Goal: Task Accomplishment & Management: Complete application form

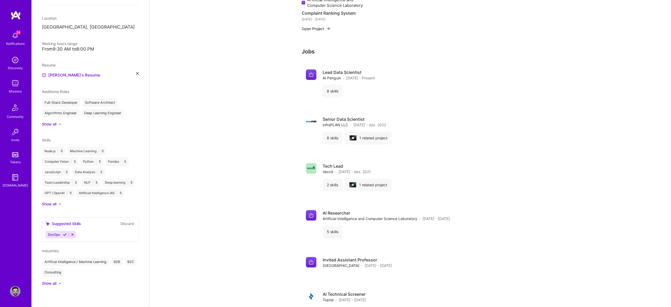
scroll to position [375, 0]
click at [17, 87] on img at bounding box center [15, 83] width 10 height 10
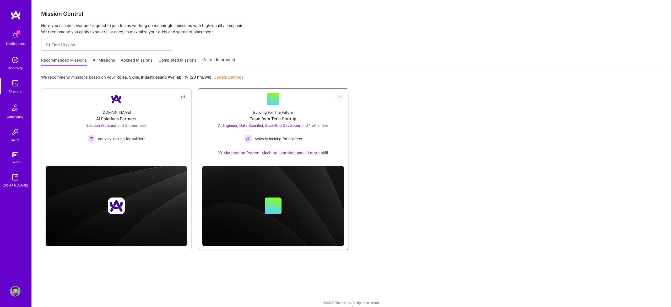
click at [262, 102] on link "Not Interested Building For The Future Team for a Tech Startup AI Engineer, Dat…" at bounding box center [273, 127] width 142 height 69
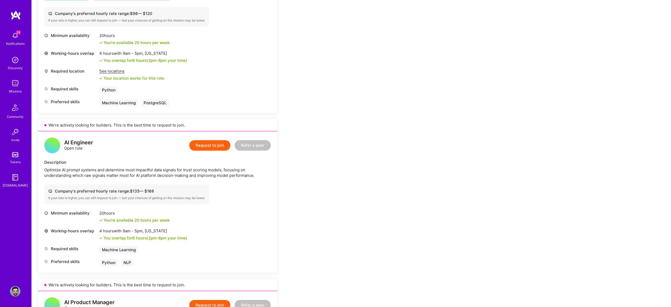
scroll to position [776, 0]
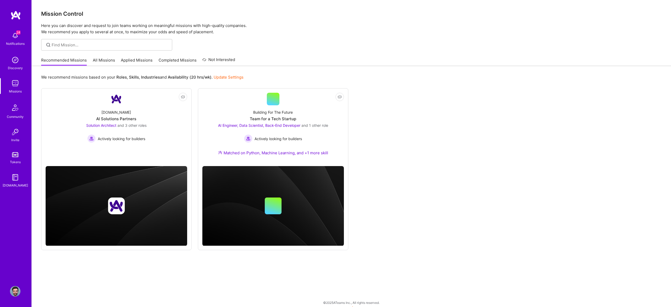
click at [101, 55] on div "Recommended Missions All Missions Applied Missions Completed Missions Not Inter…" at bounding box center [138, 60] width 194 height 11
click at [111, 62] on link "All Missions" at bounding box center [104, 61] width 22 height 9
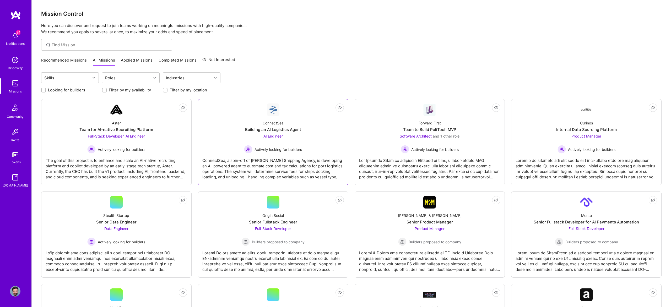
click at [311, 117] on div "ConnectSea Building an AI Logistics Agent AI Engineer Actively looking for buil…" at bounding box center [273, 134] width 142 height 37
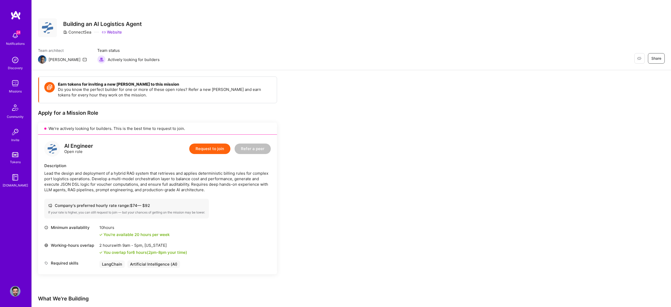
click at [201, 152] on button "Request to join" at bounding box center [209, 149] width 41 height 10
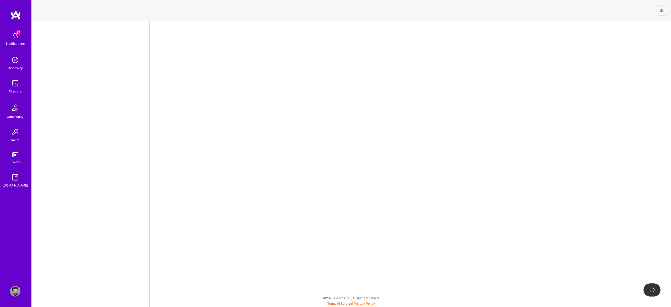
select select "US"
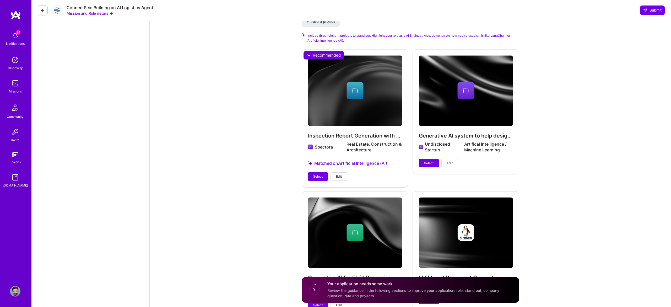
scroll to position [677, 0]
click at [322, 176] on span "Select" at bounding box center [317, 176] width 9 height 5
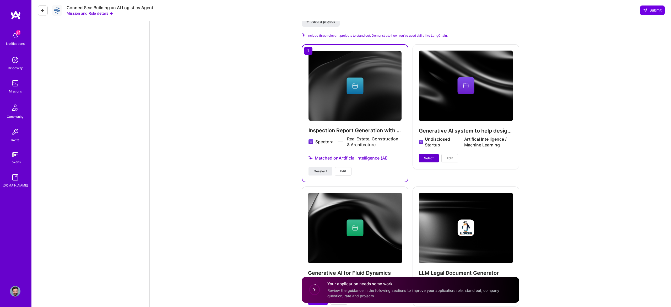
click at [428, 156] on span "Select" at bounding box center [428, 158] width 9 height 5
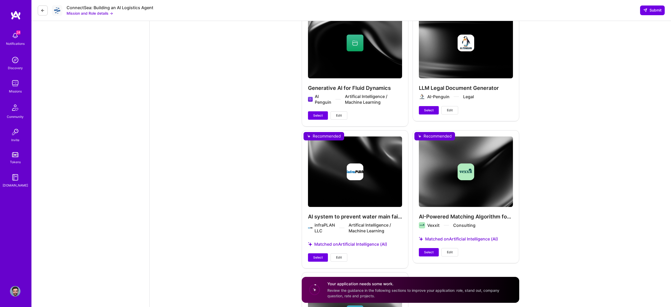
scroll to position [865, 0]
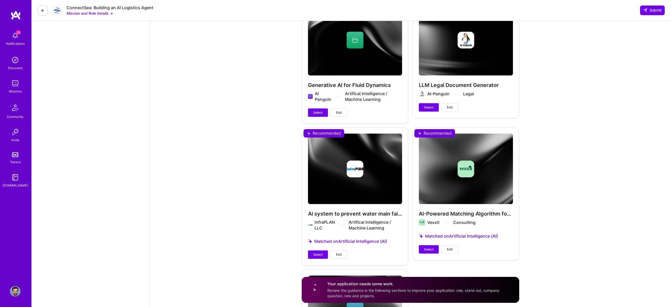
click at [324, 136] on div "AI system to prevent water main failures in large-scale US utilities infraPLAN …" at bounding box center [355, 196] width 107 height 138
click at [319, 116] on button "Select" at bounding box center [318, 113] width 20 height 8
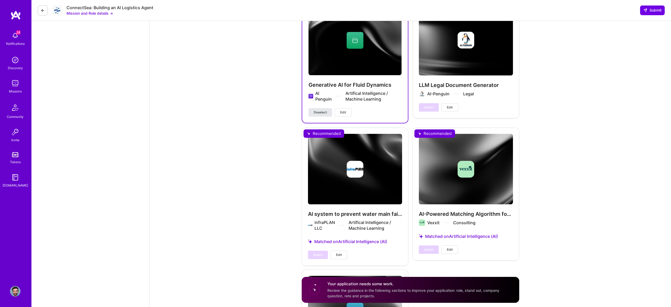
click at [317, 112] on span "Deselect" at bounding box center [320, 112] width 13 height 5
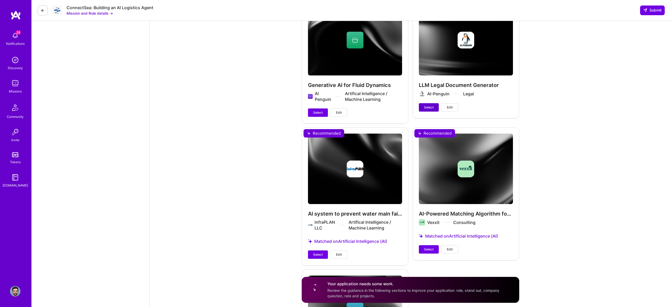
click at [419, 105] on button "Select" at bounding box center [429, 107] width 20 height 8
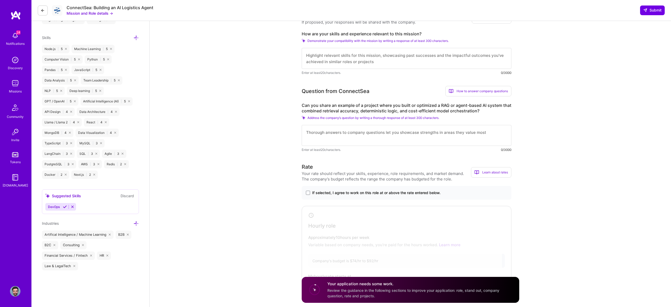
scroll to position [230, 0]
click at [367, 192] on span "If selected, I agree to work on this role at or above the rate entered below." at bounding box center [376, 191] width 128 height 5
click at [0, 0] on input "If selected, I agree to work on this role at or above the rate entered below." at bounding box center [0, 0] width 0 height 0
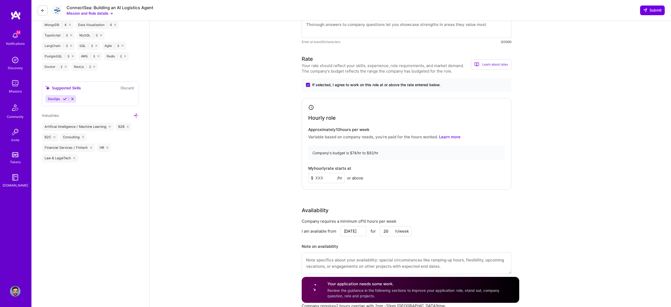
scroll to position [338, 0]
click at [326, 176] on input at bounding box center [326, 177] width 37 height 10
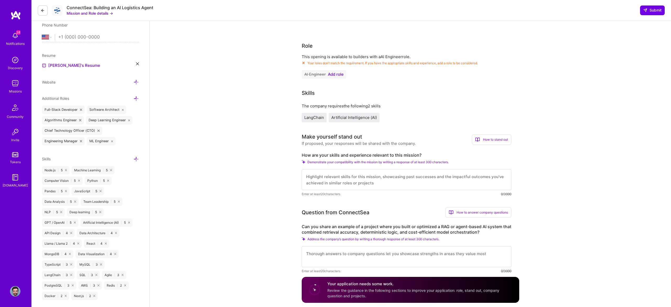
scroll to position [97, 0]
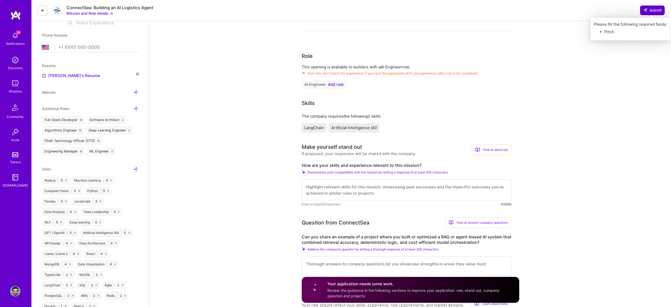
type input "92"
click at [642, 8] on button "Submit" at bounding box center [652, 10] width 25 height 9
click at [414, 184] on textarea at bounding box center [407, 190] width 210 height 21
click at [350, 173] on span "Demonstrate your compatibility with the mission by writing a response of at lea…" at bounding box center [378, 172] width 141 height 4
drag, startPoint x: 300, startPoint y: 174, endPoint x: 314, endPoint y: 175, distance: 14.5
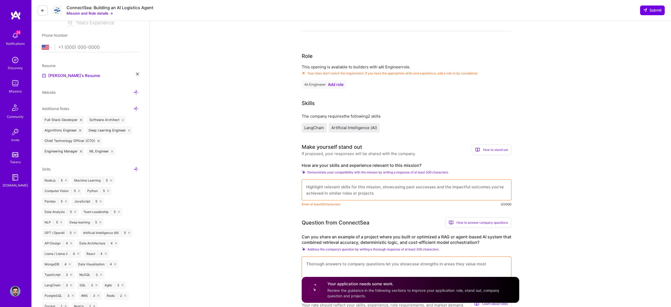
click at [486, 147] on div "How to stand out" at bounding box center [492, 150] width 40 height 10
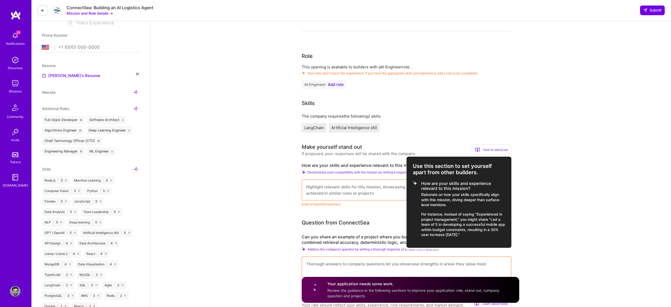
click at [447, 146] on div at bounding box center [335, 153] width 671 height 307
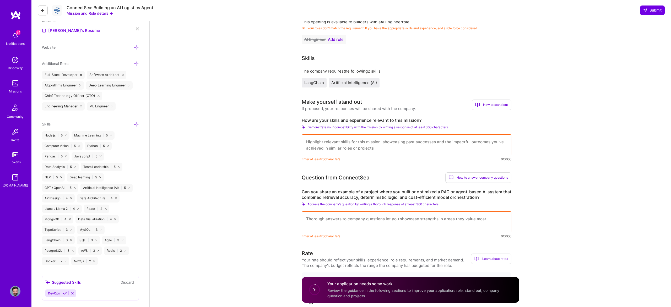
scroll to position [139, 0]
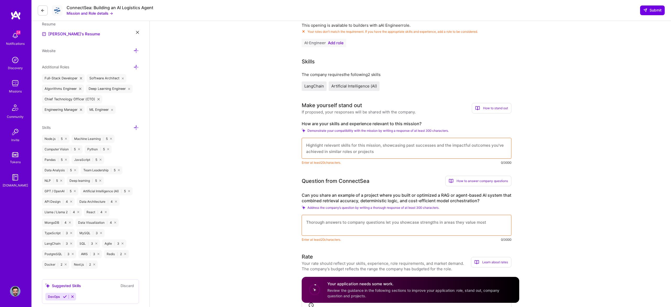
click at [368, 147] on textarea at bounding box center [407, 148] width 210 height 21
paste textarea "I bring over a decade of experience in AI and data science, having led deep lea…"
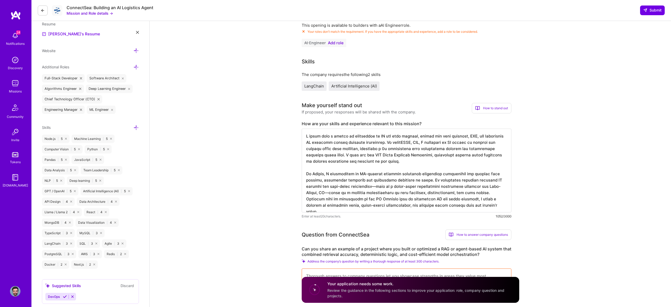
type textarea "I bring over a decade of experience in AI and data science, having led deep lea…"
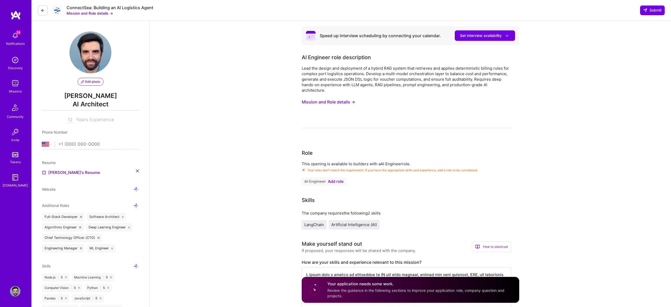
click at [95, 55] on img at bounding box center [90, 52] width 42 height 42
click at [508, 37] on icon at bounding box center [507, 36] width 6 height 6
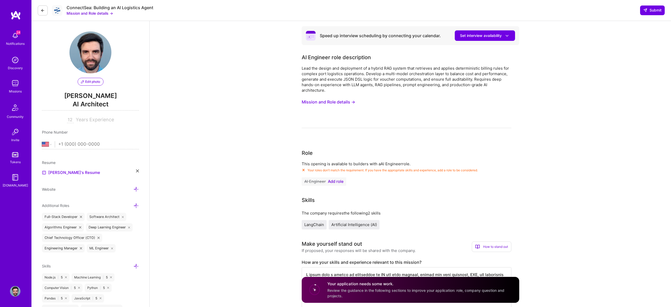
click at [15, 288] on img at bounding box center [15, 291] width 10 height 10
click at [397, 67] on div "Lead the design and deployment of a hybrid RAG system that retrieves and applie…" at bounding box center [407, 80] width 210 height 28
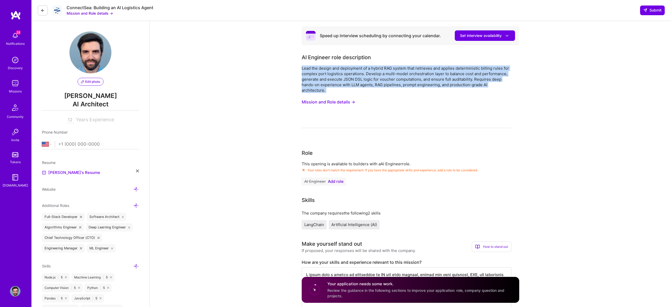
click at [397, 67] on div "Lead the design and deployment of a hybrid RAG system that retrieves and applie…" at bounding box center [407, 80] width 210 height 28
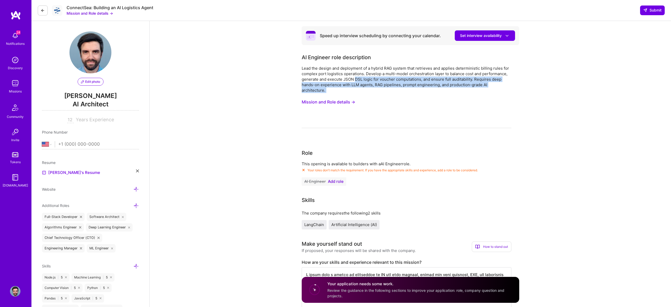
click at [354, 77] on div "Lead the design and deployment of a hybrid RAG system that retrieves and applie…" at bounding box center [407, 80] width 210 height 28
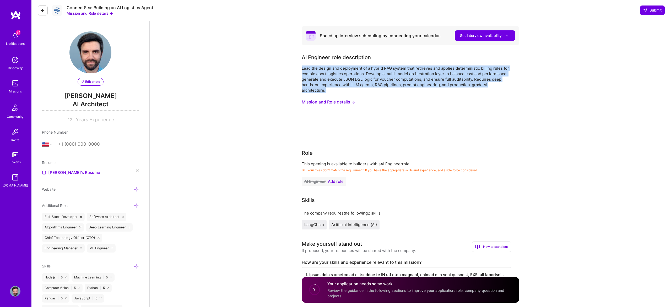
click at [354, 77] on div "Lead the design and deployment of a hybrid RAG system that retrieves and applie…" at bounding box center [407, 80] width 210 height 28
copy div "Lead the design and deployment of a hybrid RAG system that retrieves and applie…"
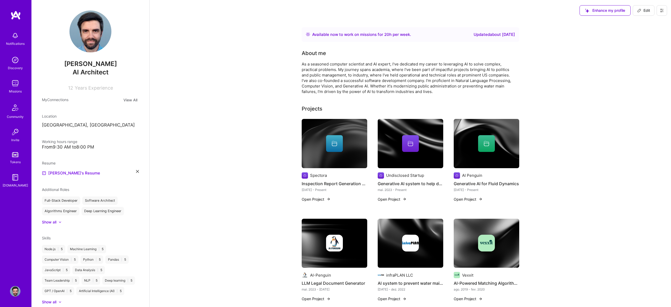
click at [410, 131] on img at bounding box center [411, 143] width 66 height 49
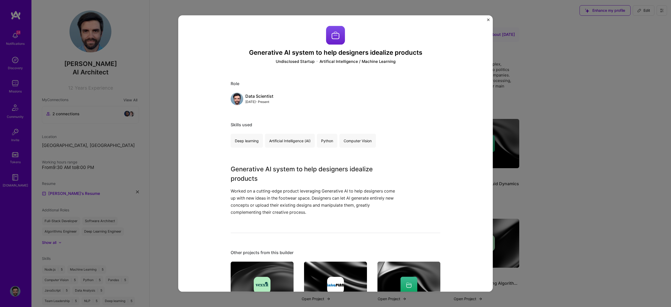
click at [506, 147] on div "Generative AI system to help designers idealize products Undisclosed Startup Ar…" at bounding box center [335, 153] width 671 height 307
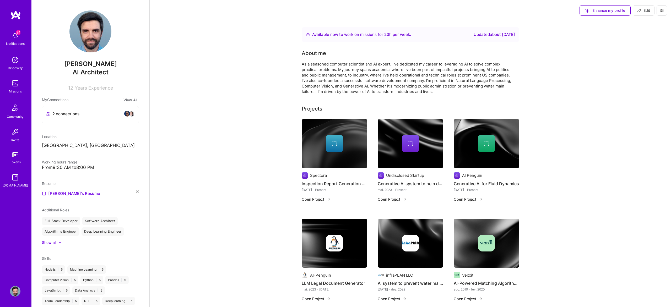
click at [506, 147] on div at bounding box center [487, 143] width 66 height 17
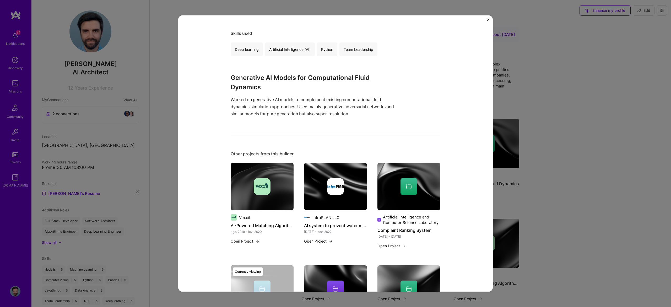
scroll to position [114, 0]
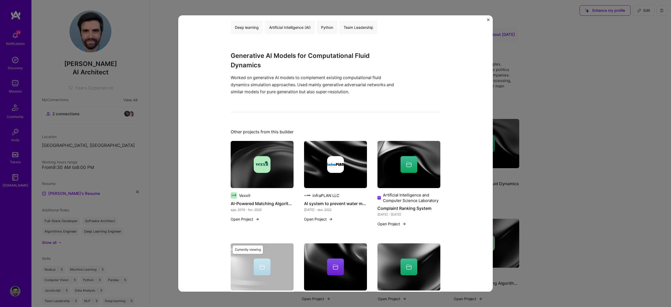
click at [511, 163] on div "Generative AI for Fluid Dynamics AI Penguin Artifical Intelligence / Machine Le…" at bounding box center [335, 153] width 671 height 307
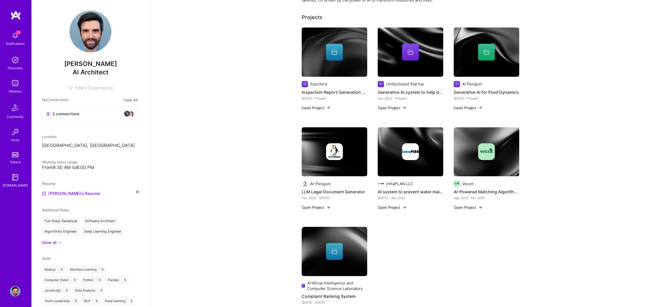
scroll to position [97, 0]
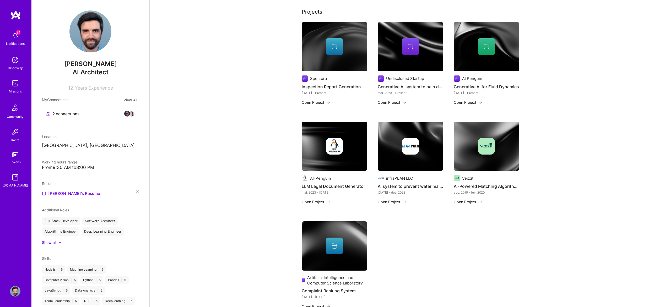
click at [342, 144] on img at bounding box center [334, 146] width 17 height 17
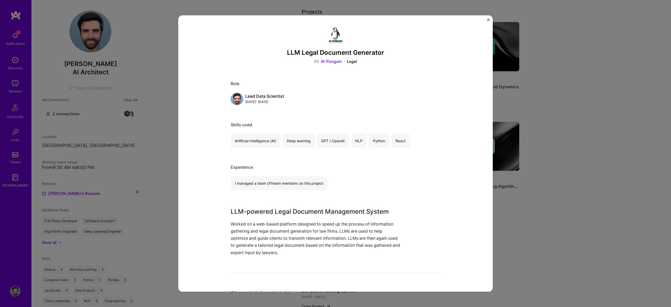
click at [530, 171] on div "LLM Legal Document Generator AI-Penguin Legal Role Lead Data Scientist [DATE] -…" at bounding box center [335, 153] width 671 height 307
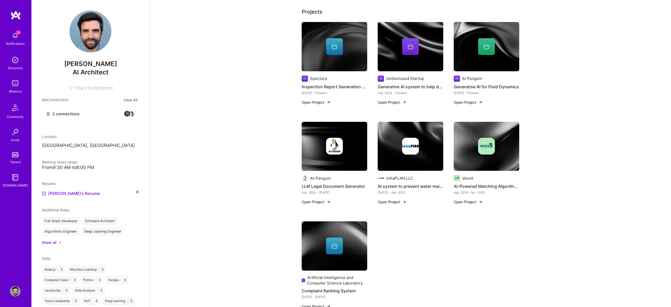
click at [498, 152] on div at bounding box center [487, 146] width 66 height 17
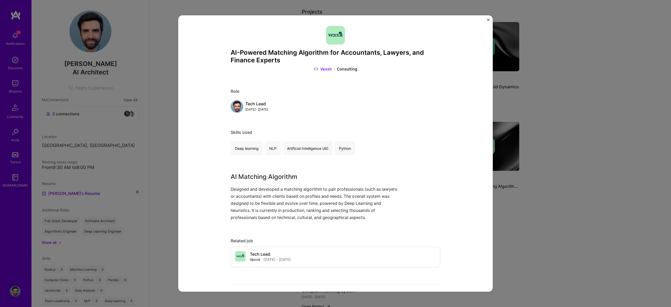
click at [515, 199] on div "AI-Powered Matching Algorithm for Accountants, Lawyers, and Finance Experts Vex…" at bounding box center [335, 153] width 671 height 307
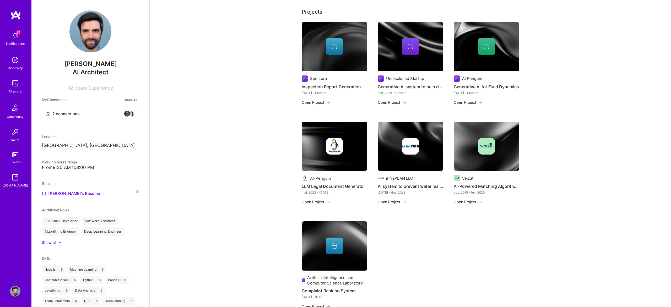
click at [333, 251] on div at bounding box center [334, 246] width 17 height 17
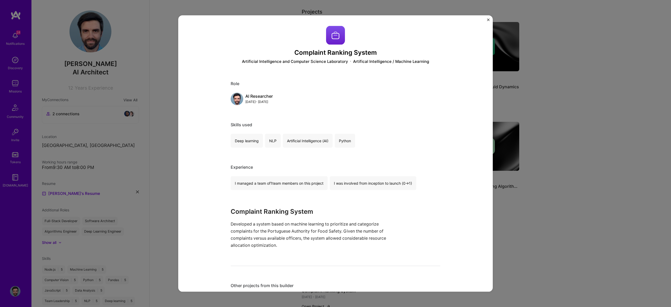
click at [518, 206] on div "Complaint Ranking System Artificial Intelligence and Computer Science Laborator…" at bounding box center [335, 153] width 671 height 307
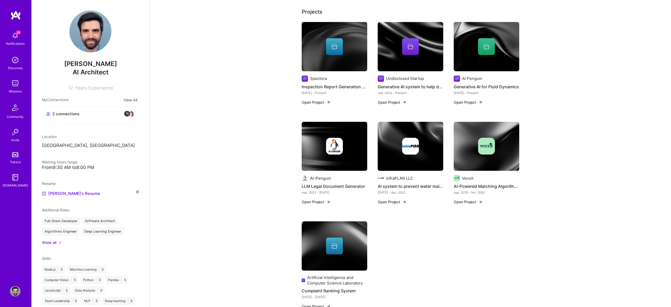
click at [518, 206] on div "Vexxit AI-Powered Matching Algorithm for Accountants, Lawyers, and Finance Expe…" at bounding box center [487, 166] width 66 height 89
click at [387, 151] on div at bounding box center [411, 146] width 66 height 17
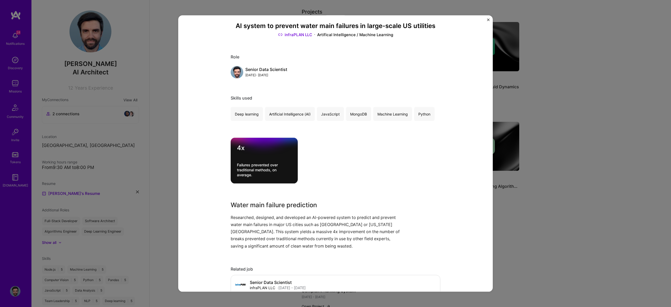
scroll to position [26, 0]
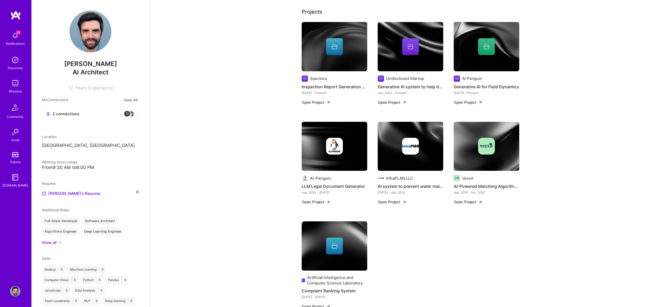
click at [403, 49] on div at bounding box center [410, 46] width 17 height 17
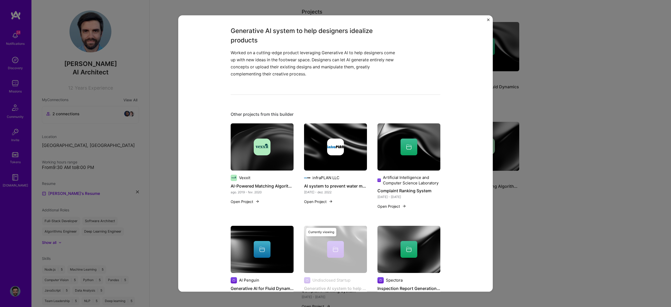
scroll to position [139, 0]
click at [552, 68] on div "Generative AI system to help designers idealize products Undisclosed Startup Ar…" at bounding box center [335, 153] width 671 height 307
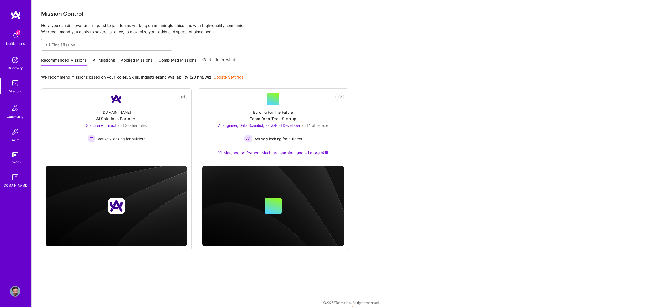
click at [15, 293] on img at bounding box center [15, 291] width 10 height 10
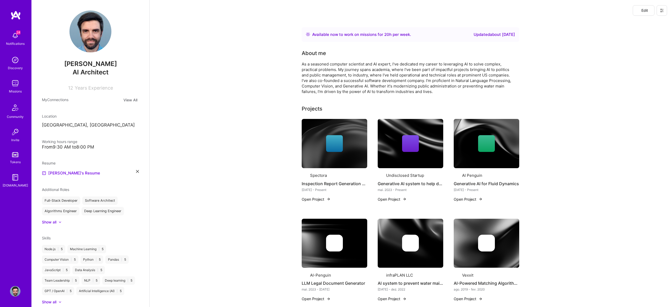
click at [665, 12] on button at bounding box center [662, 10] width 10 height 10
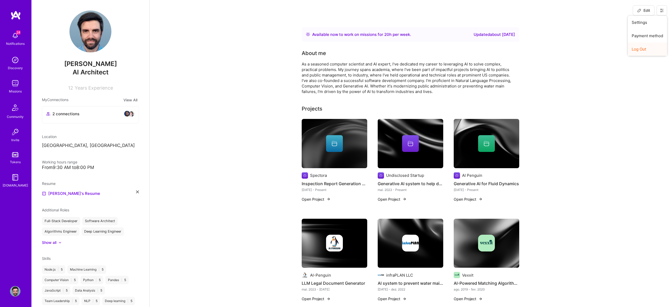
click at [650, 49] on button "Log Out" at bounding box center [647, 48] width 39 height 13
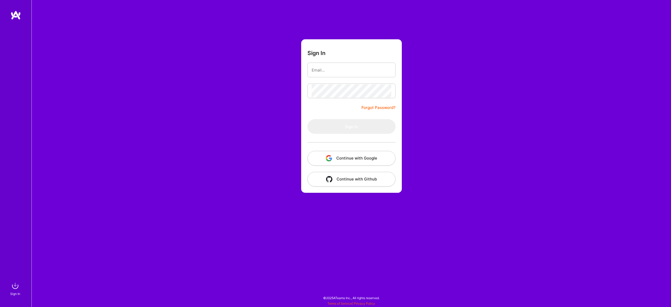
click at [366, 156] on button "Continue with Google" at bounding box center [352, 158] width 88 height 15
